Goal: Use online tool/utility: Utilize a website feature to perform a specific function

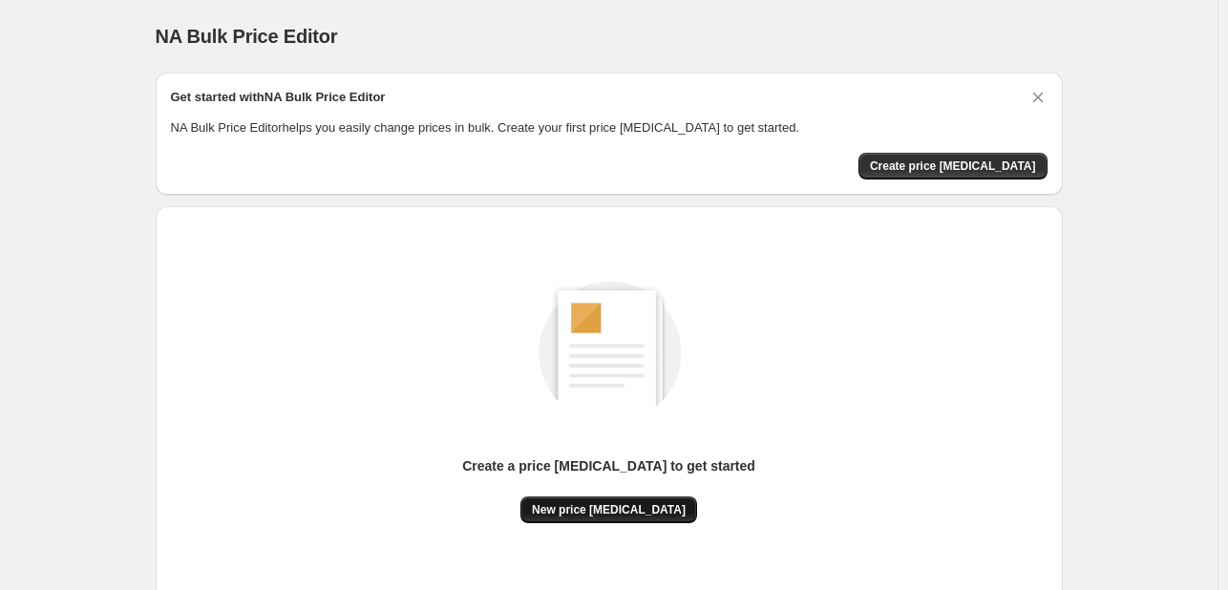
click at [580, 501] on button "New price [MEDICAL_DATA]" at bounding box center [608, 509] width 177 height 27
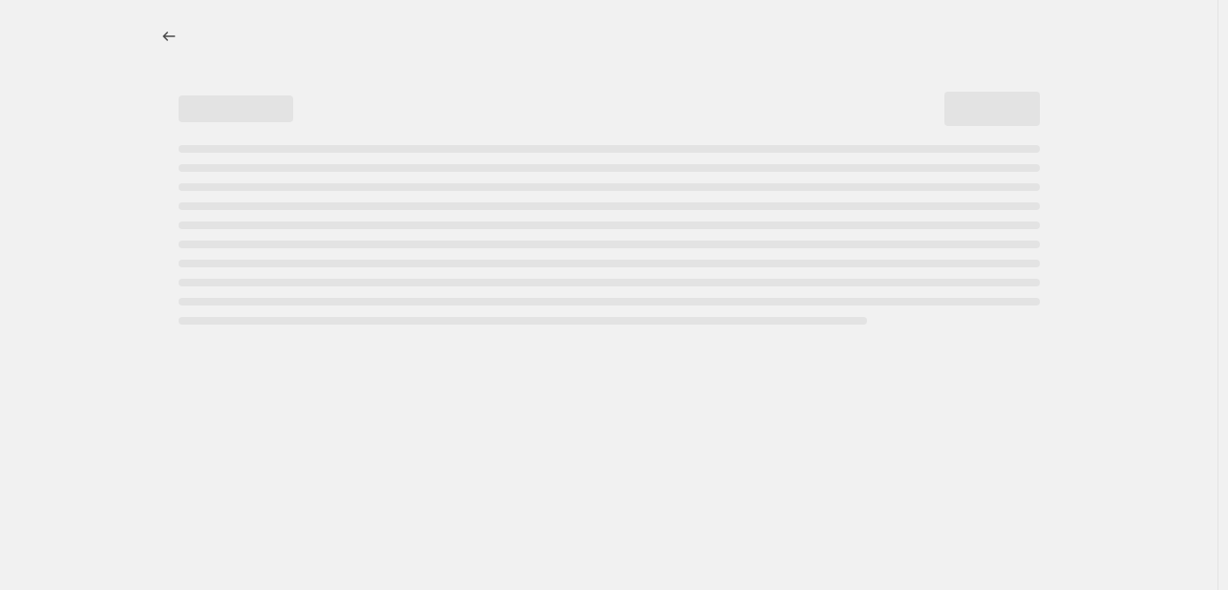
select select "percentage"
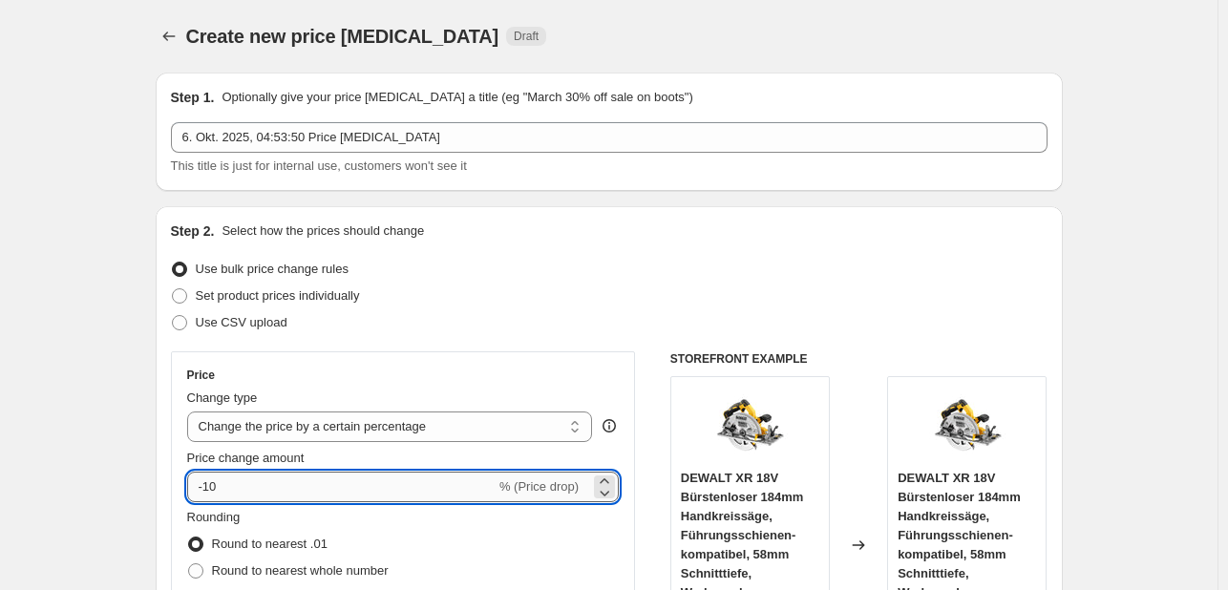
click at [290, 475] on input "-10" at bounding box center [341, 487] width 308 height 31
type input "-1"
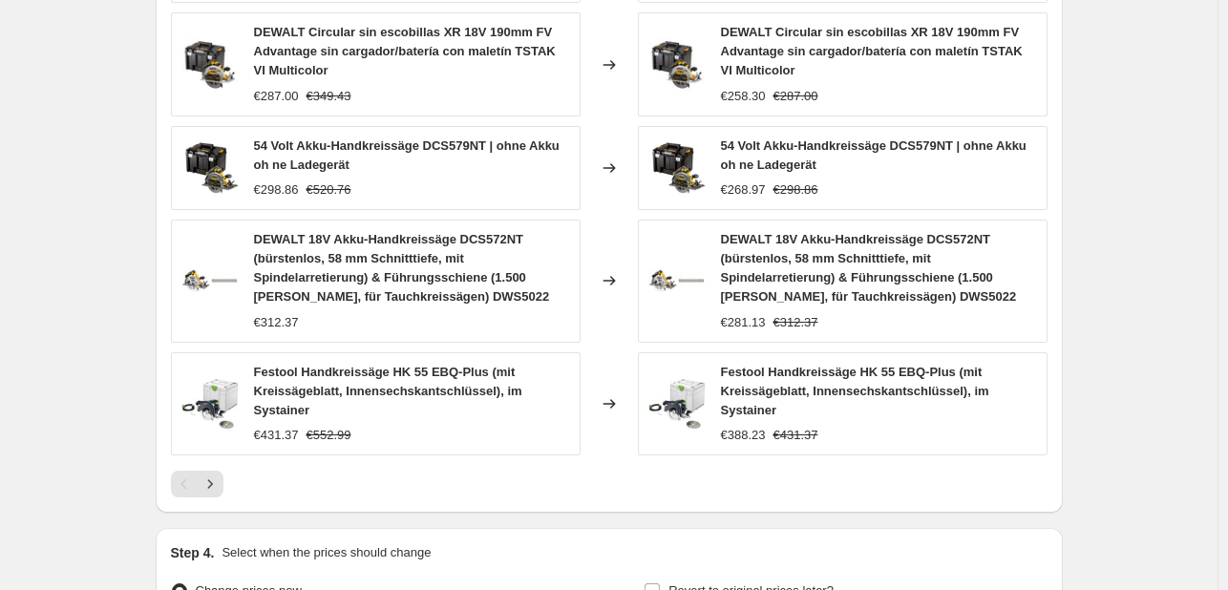
scroll to position [1443, 0]
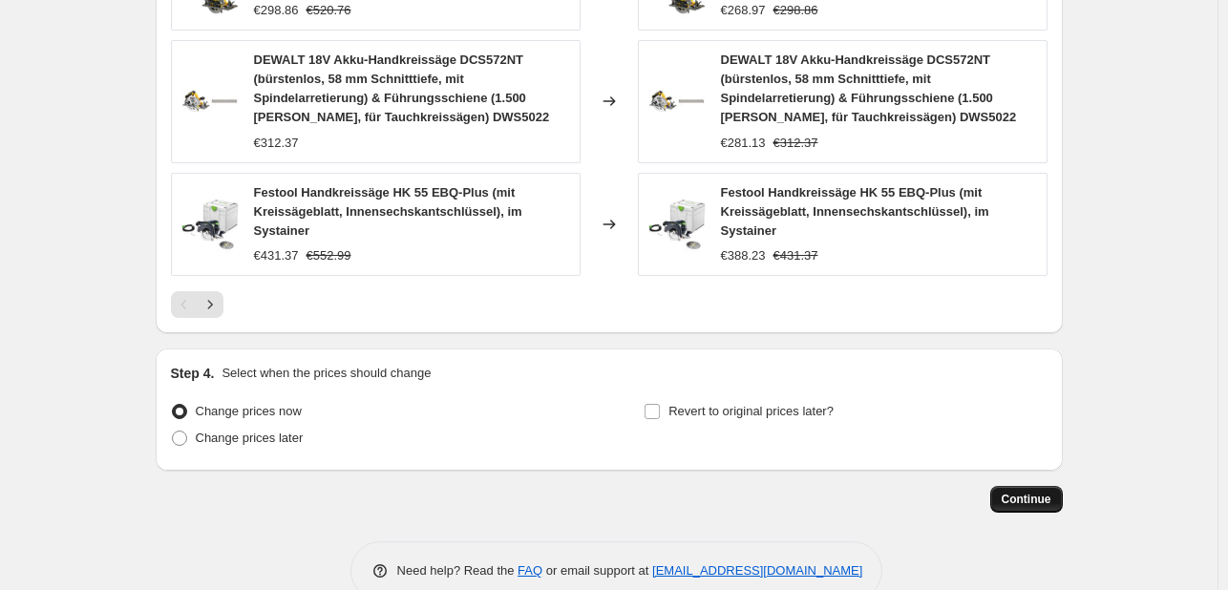
type input "-35"
click at [1043, 486] on button "Continue" at bounding box center [1026, 499] width 73 height 27
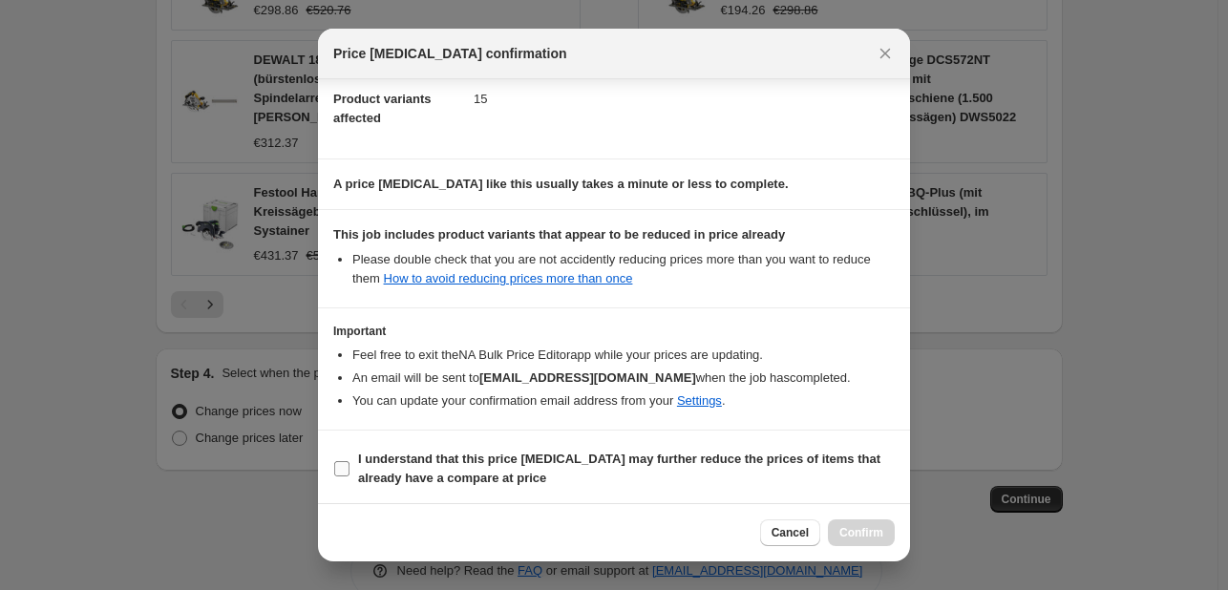
scroll to position [212, 0]
drag, startPoint x: 403, startPoint y: 471, endPoint x: 653, endPoint y: 463, distance: 250.2
click at [403, 471] on b "I understand that this price [MEDICAL_DATA] may further reduce the prices of it…" at bounding box center [619, 466] width 522 height 33
click at [349, 471] on input "I understand that this price [MEDICAL_DATA] may further reduce the prices of it…" at bounding box center [341, 466] width 15 height 15
checkbox input "true"
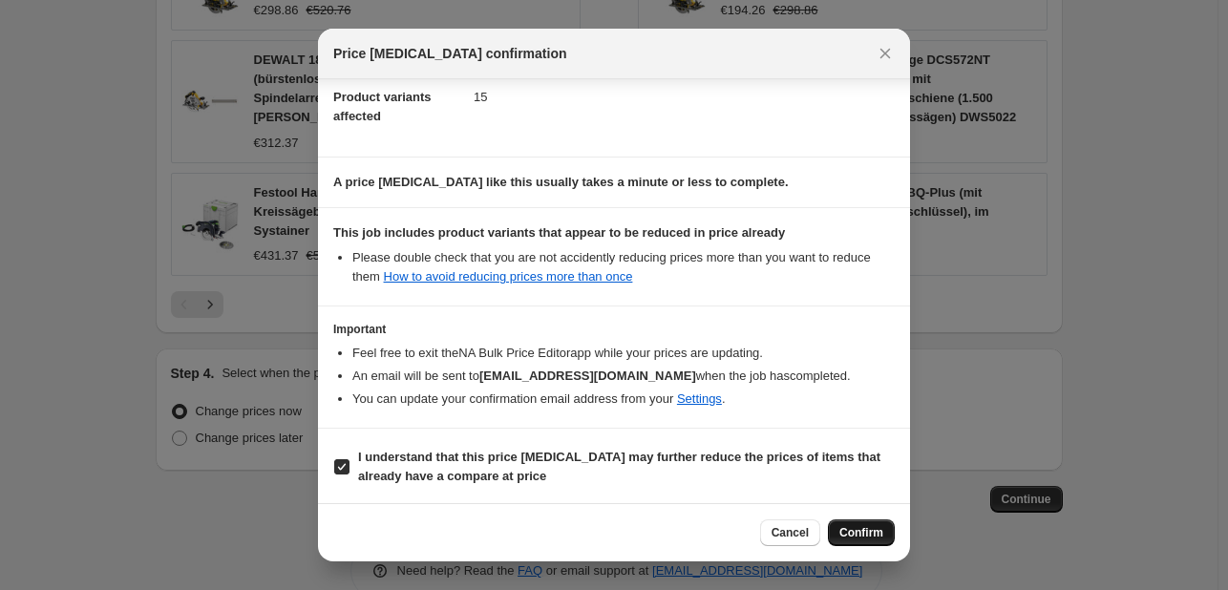
click at [863, 537] on span "Confirm" at bounding box center [861, 532] width 44 height 15
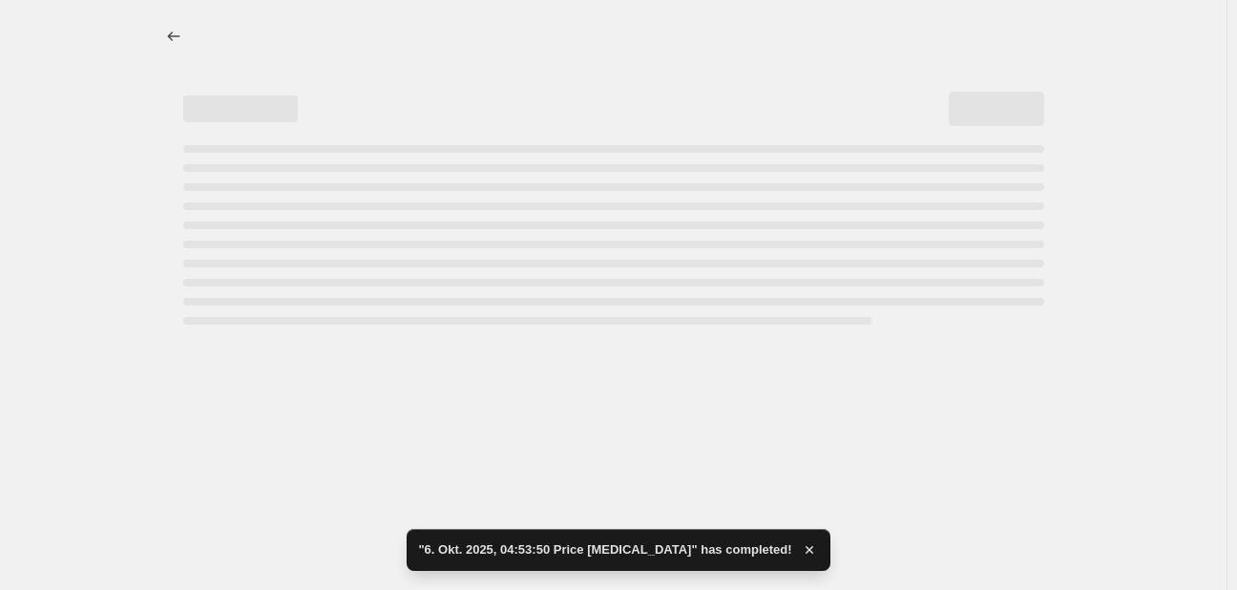
select select "percentage"
